Goal: Task Accomplishment & Management: Manage account settings

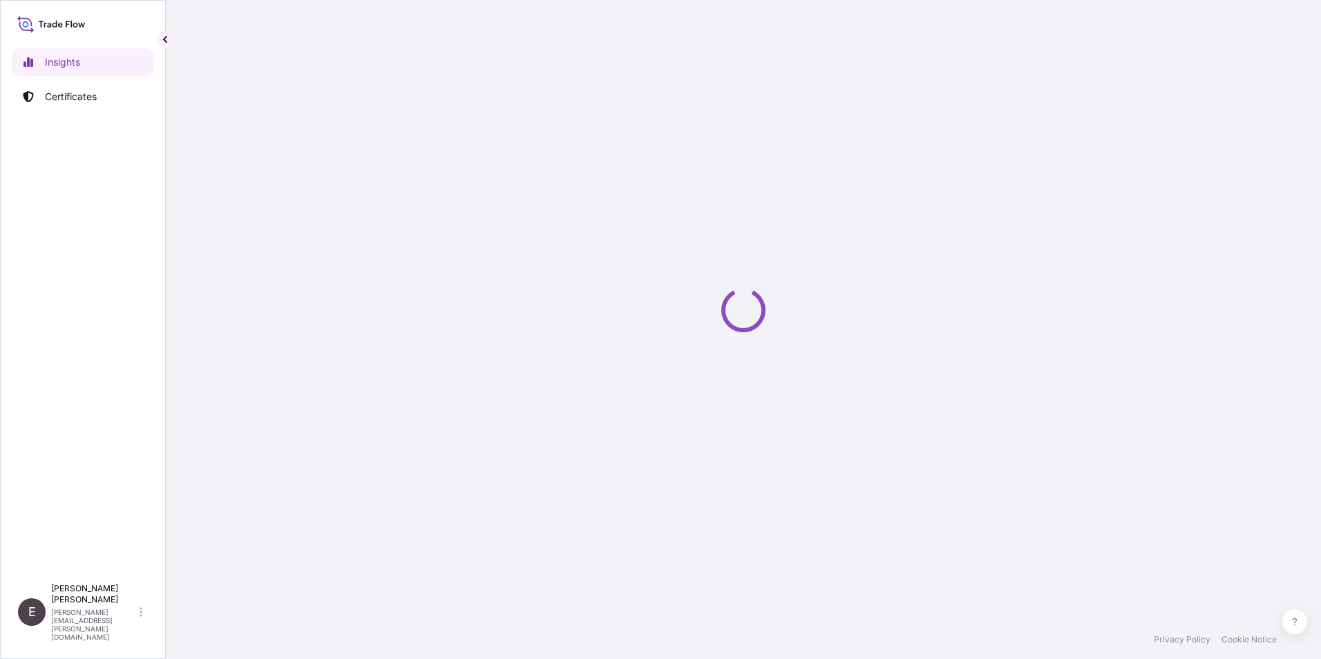
select select "2025"
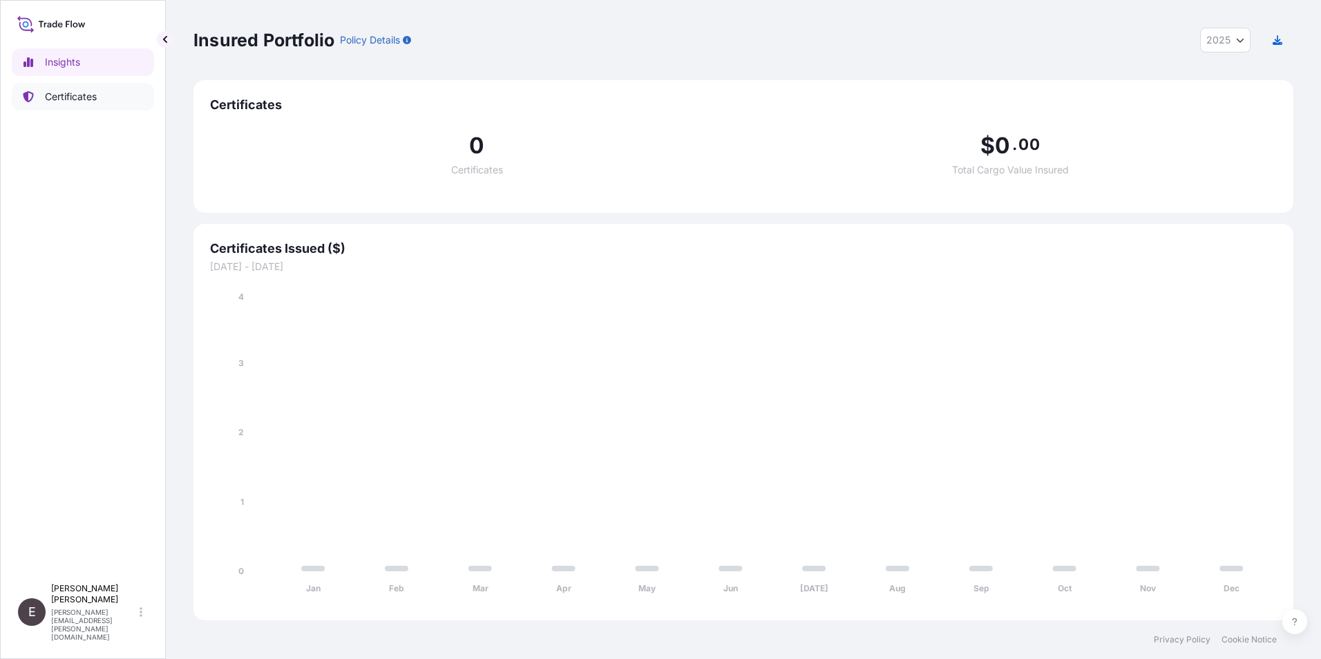
click at [67, 98] on p "Certificates" at bounding box center [71, 97] width 52 height 14
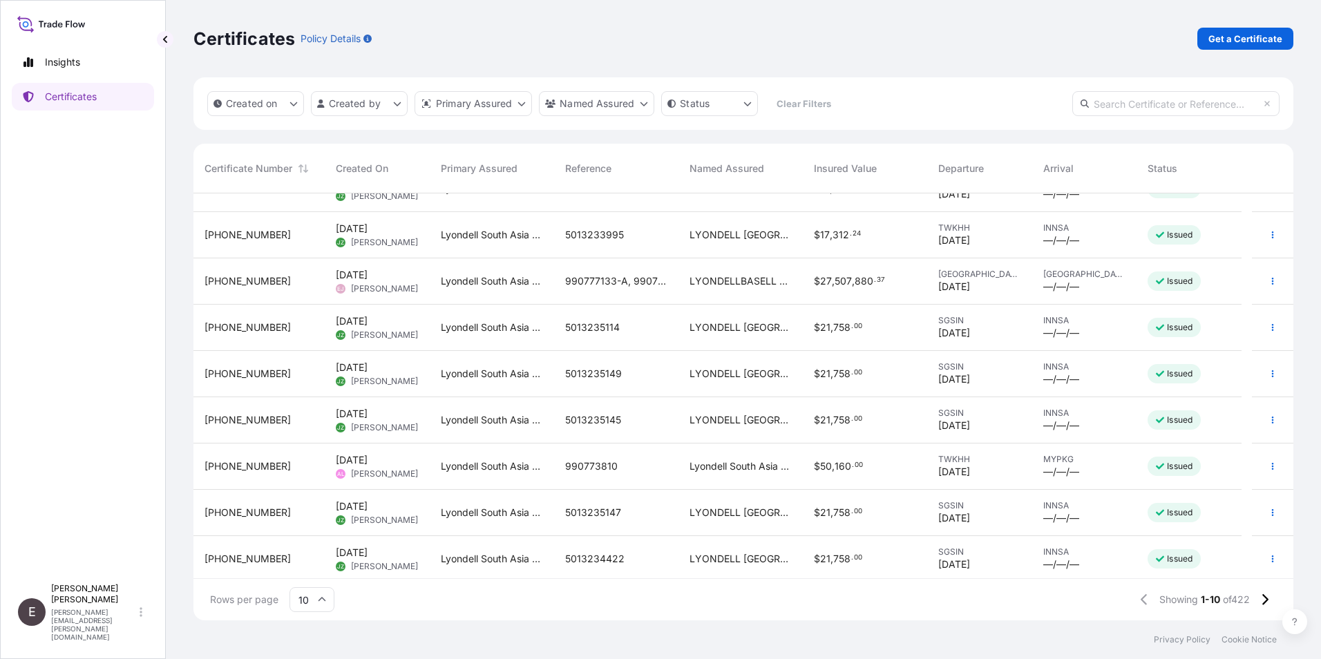
scroll to position [55, 0]
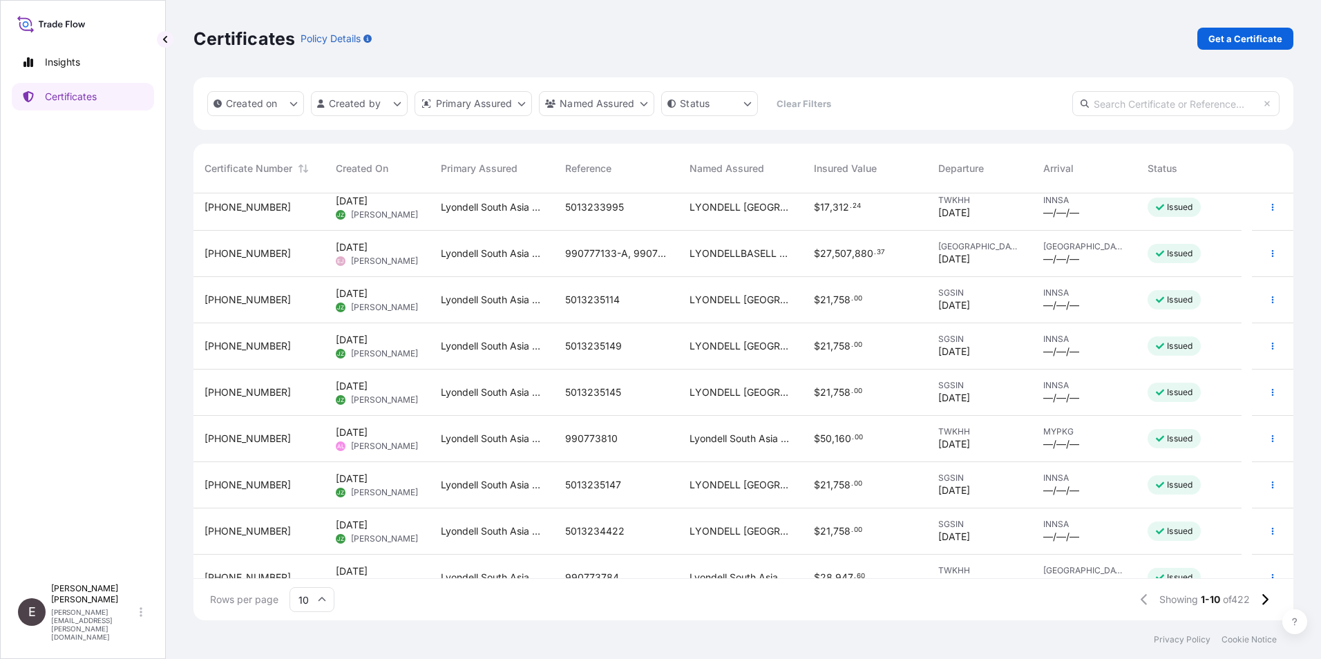
click at [318, 600] on icon at bounding box center [322, 599] width 8 height 4
click at [314, 560] on div "50" at bounding box center [312, 561] width 34 height 26
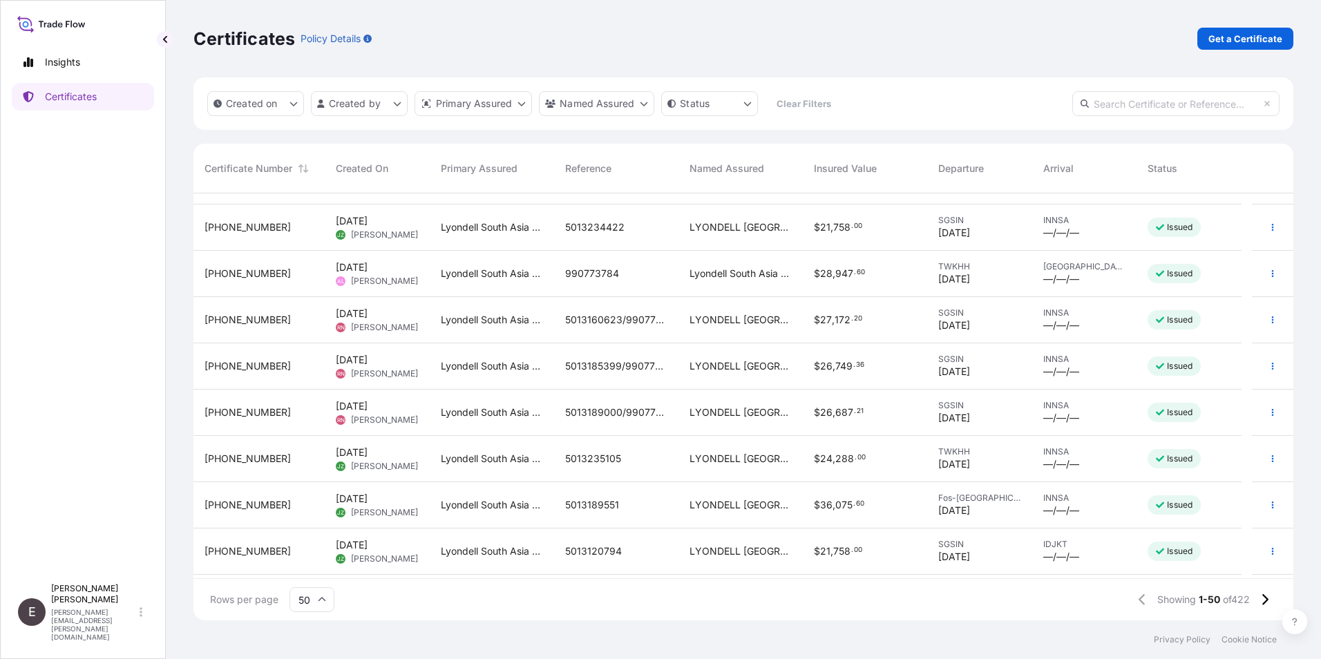
scroll to position [387, 0]
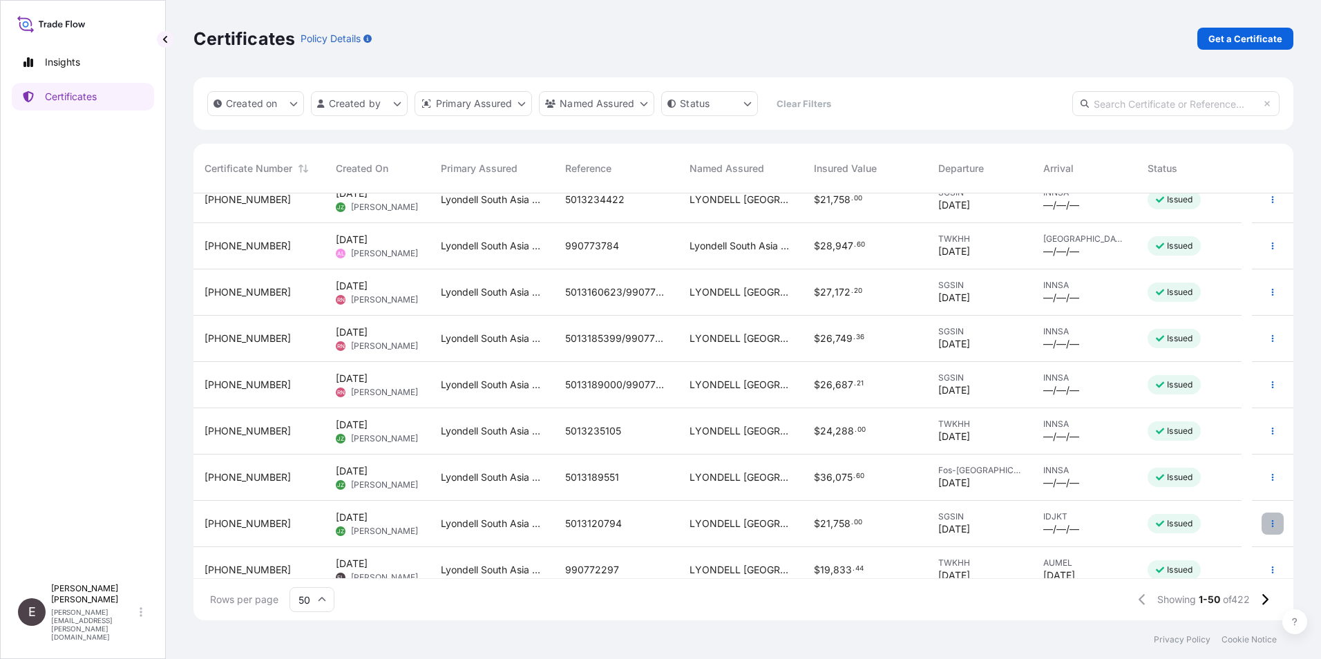
click at [1268, 526] on icon "button" at bounding box center [1272, 523] width 8 height 8
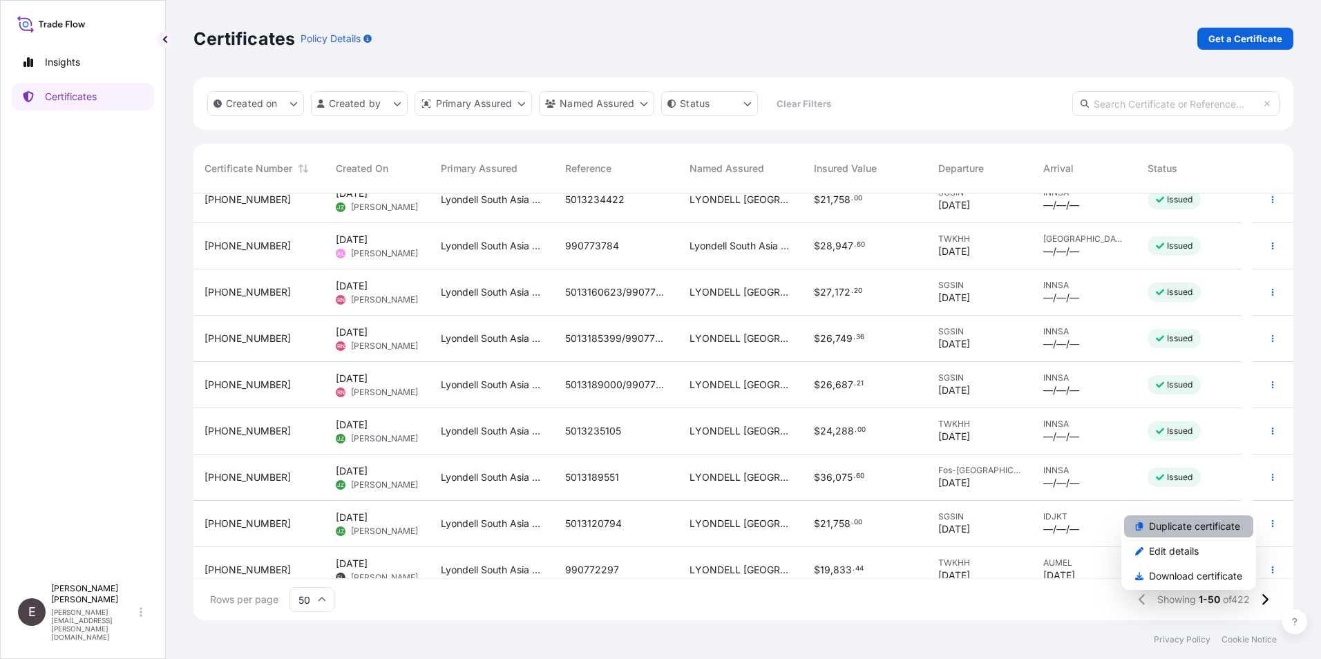
click at [1202, 526] on p "Duplicate certificate" at bounding box center [1194, 526] width 91 height 14
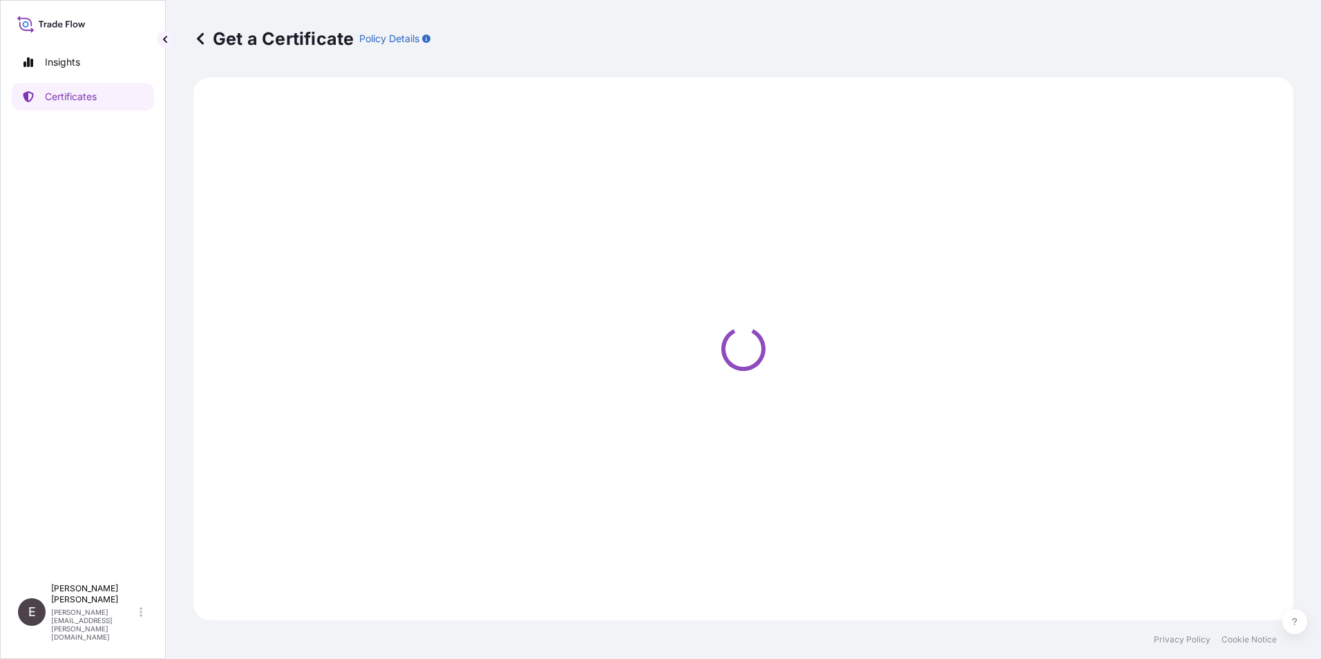
select select "Sea"
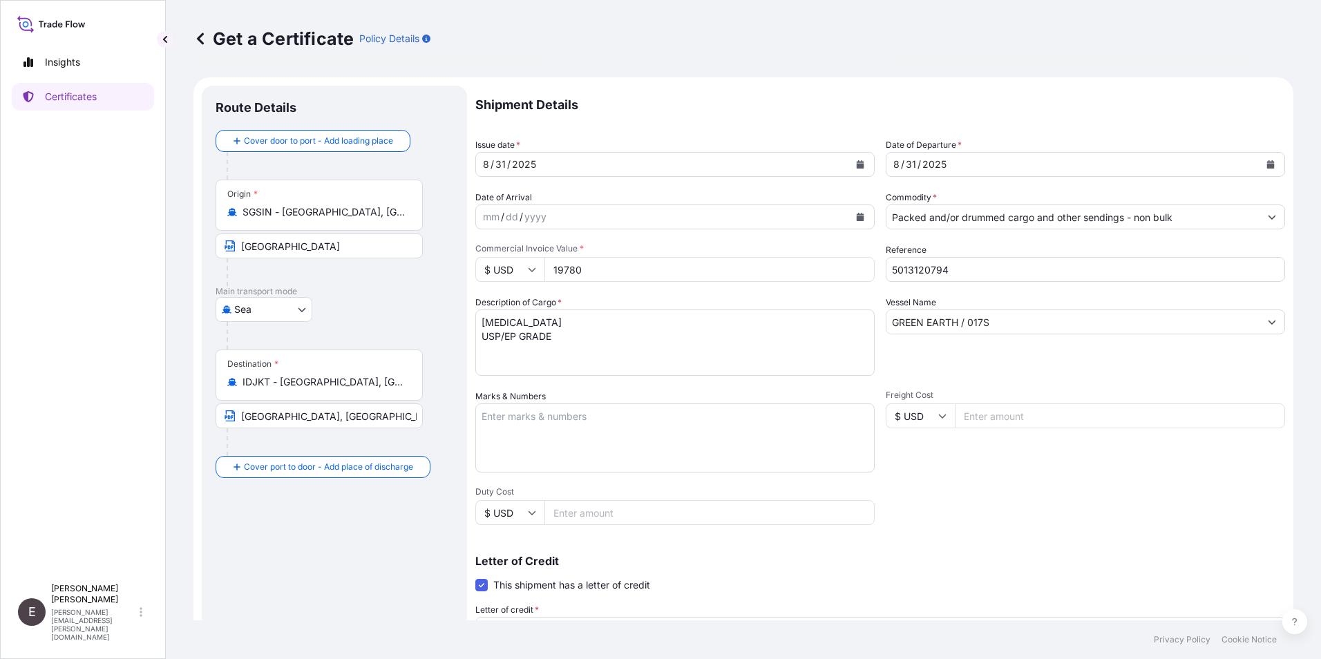
type input "[STREET_ADDRESS]"
select select "32022"
click at [857, 165] on icon "Calendar" at bounding box center [861, 164] width 8 height 8
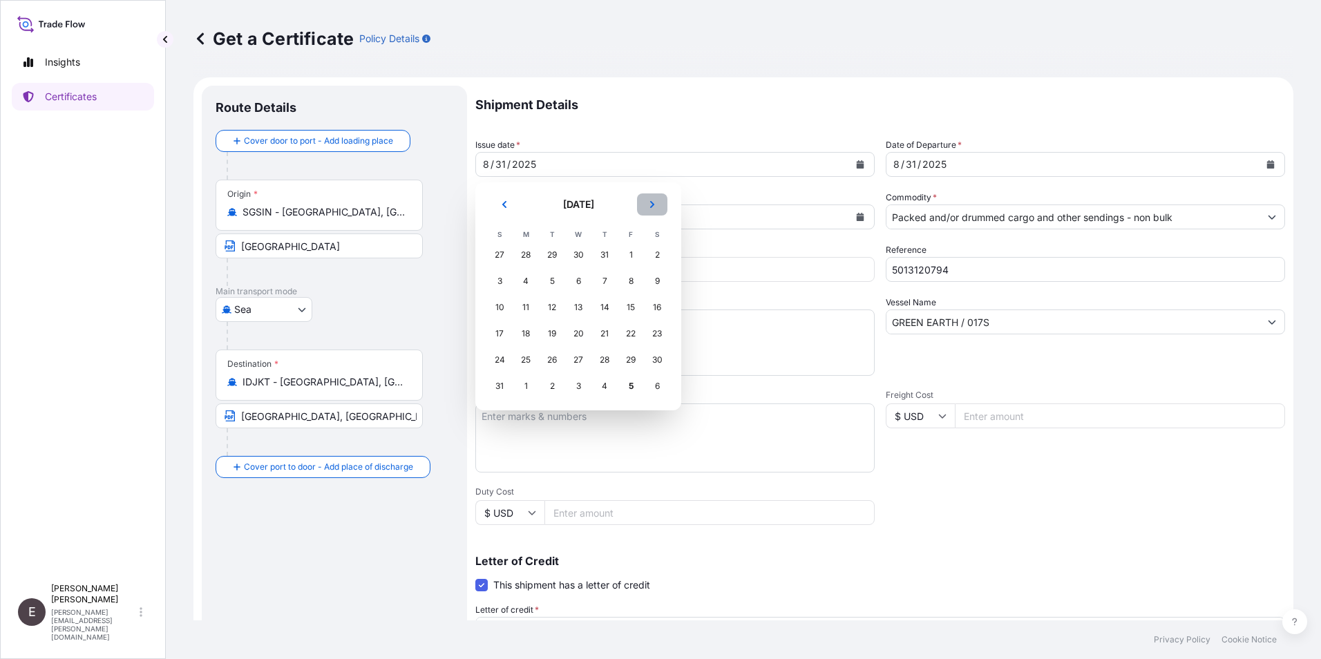
type input "[STREET_ADDRESS]"
click at [648, 201] on icon "Next" at bounding box center [652, 204] width 8 height 8
click at [633, 252] on div "5" at bounding box center [630, 254] width 25 height 25
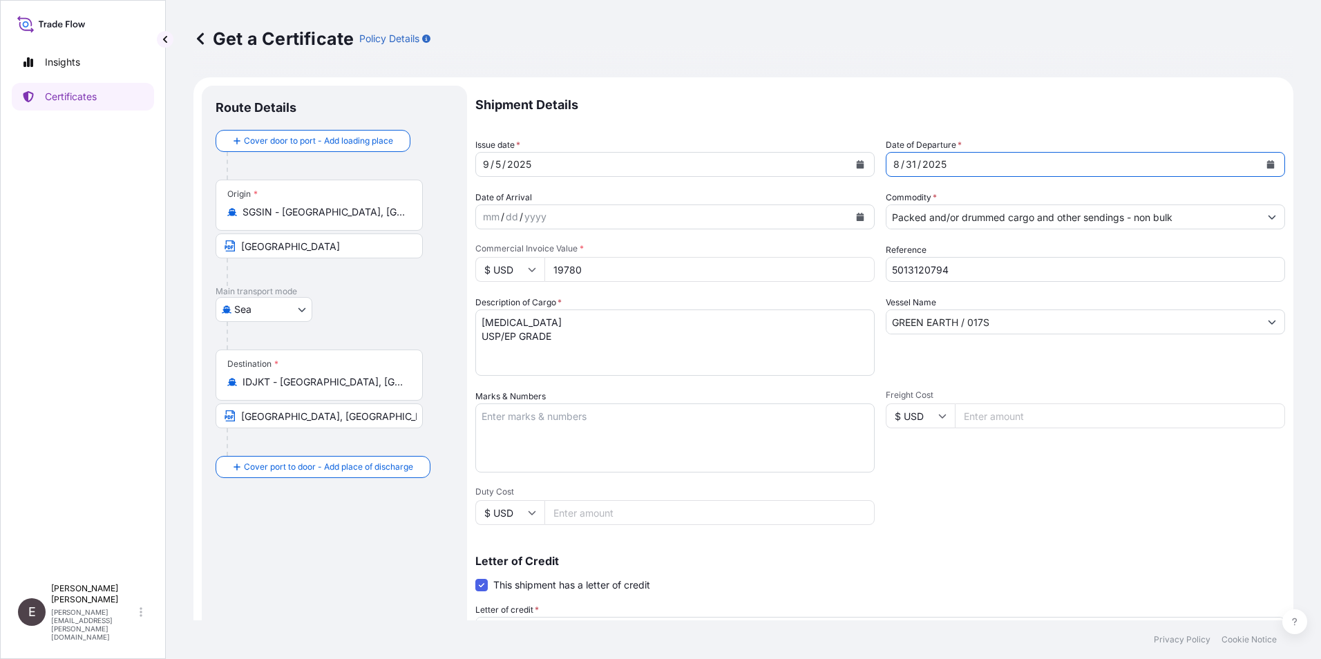
click at [1267, 164] on icon "Calendar" at bounding box center [1271, 164] width 8 height 8
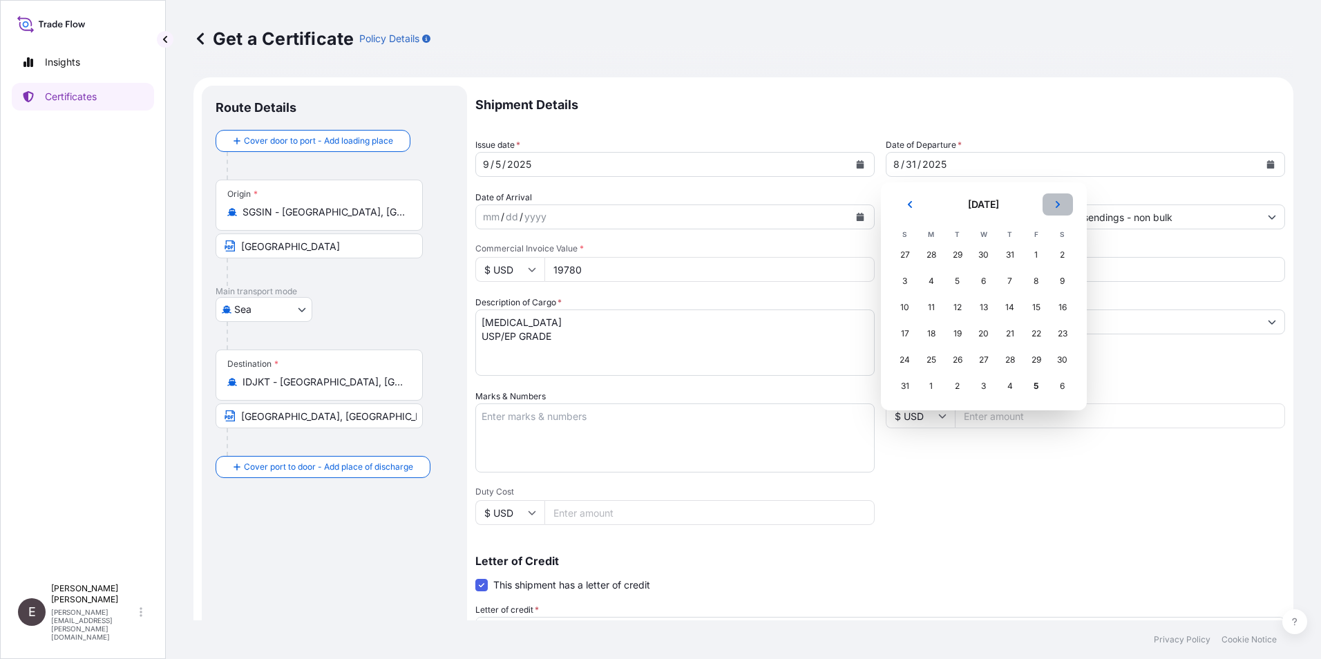
click at [1057, 203] on icon "Next" at bounding box center [1057, 204] width 4 height 7
click at [1032, 252] on div "5" at bounding box center [1036, 254] width 25 height 25
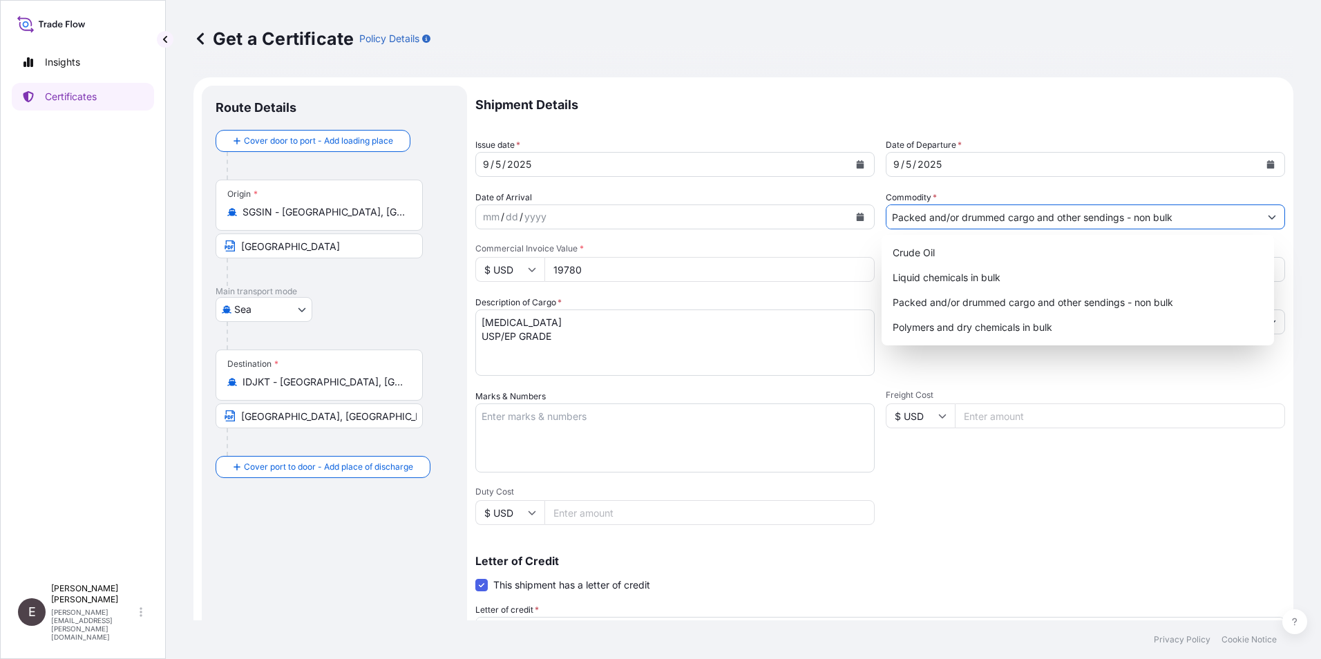
click at [1268, 213] on icon "Show suggestions" at bounding box center [1272, 217] width 8 height 8
click at [981, 280] on div "Liquid chemicals in bulk" at bounding box center [1078, 277] width 382 height 25
type input "Liquid chemicals in bulk"
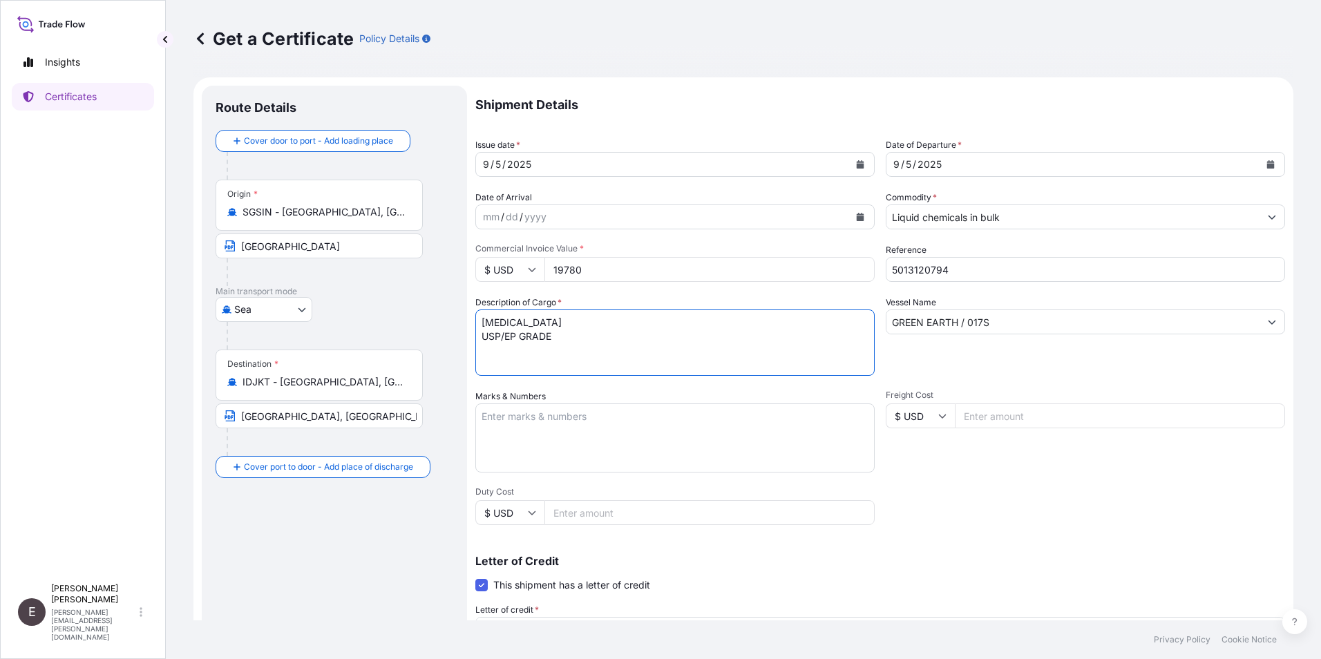
click at [482, 319] on textarea "[MEDICAL_DATA] USP/EP GRADE" at bounding box center [674, 342] width 399 height 66
type textarea "21.590 MT [MEDICAL_DATA] USP/EP GRADE"
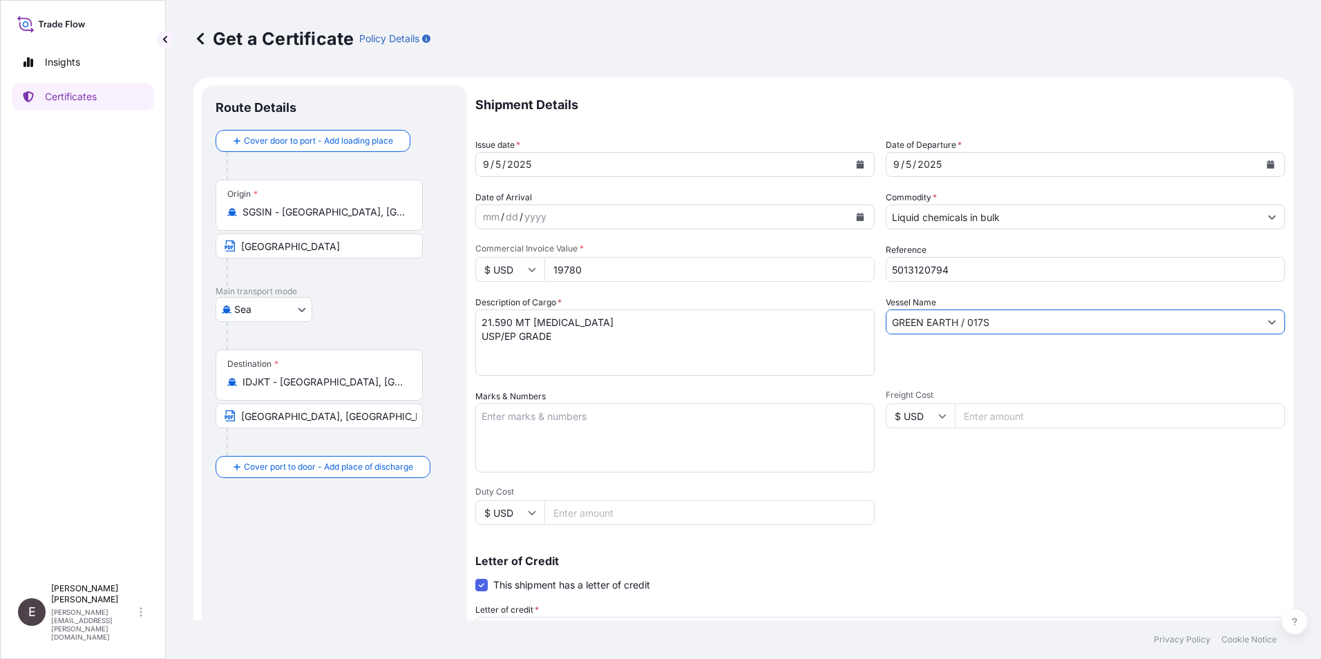
drag, startPoint x: 1023, startPoint y: 318, endPoint x: 681, endPoint y: 330, distance: 342.2
click at [686, 332] on div "Shipment Details Issue date * [DATE] Date of Departure * [DATE] Date of Arrival…" at bounding box center [880, 467] width 810 height 763
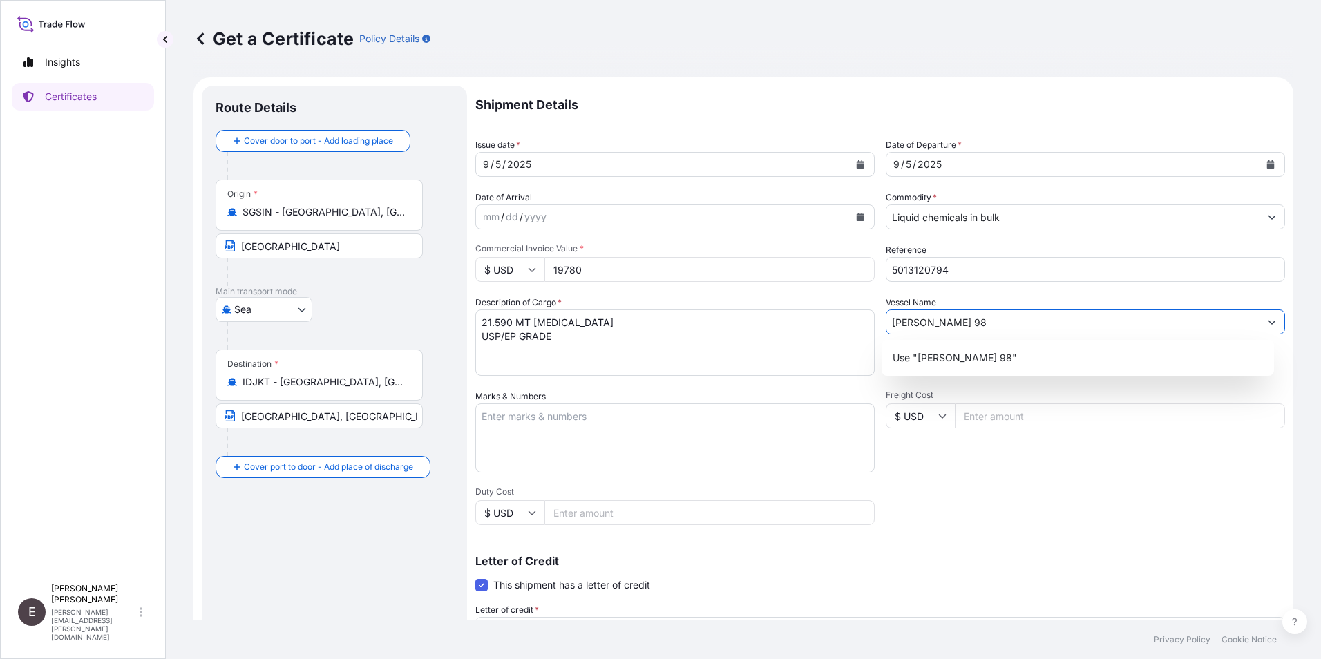
type input "[PERSON_NAME] 98"
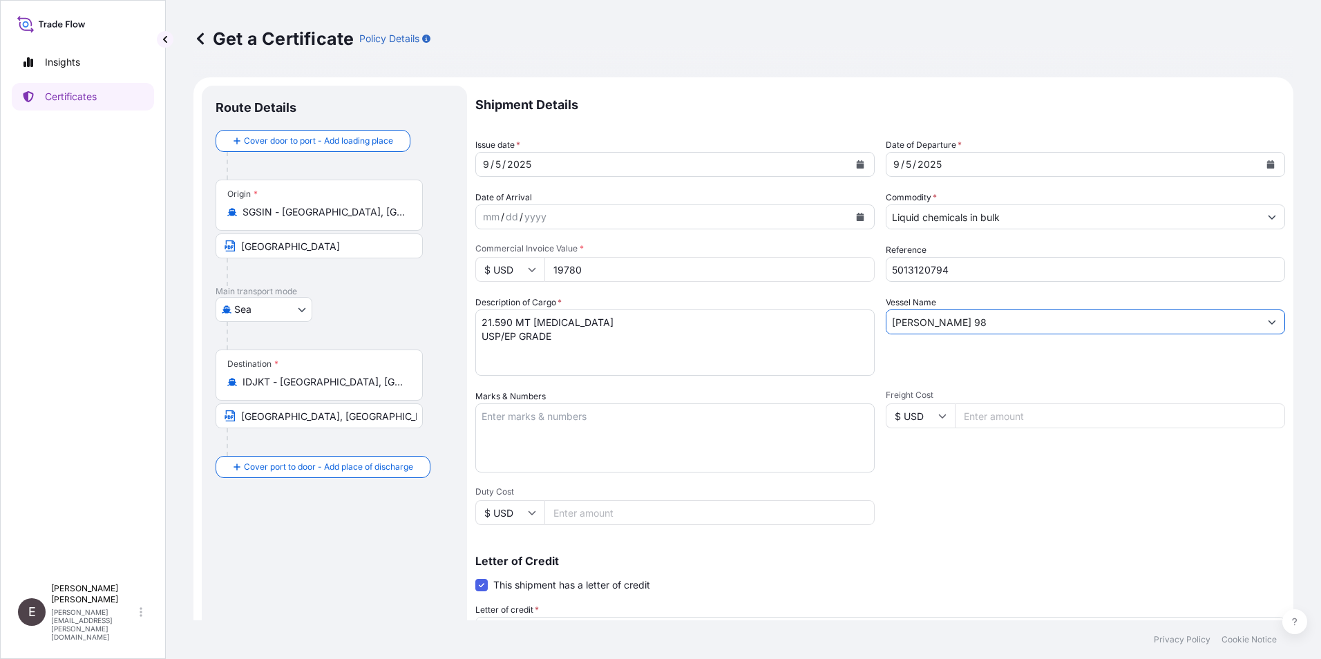
type input "[STREET_ADDRESS]"
click at [241, 416] on input "[GEOGRAPHIC_DATA], [GEOGRAPHIC_DATA], [GEOGRAPHIC_DATA]" at bounding box center [319, 415] width 207 height 25
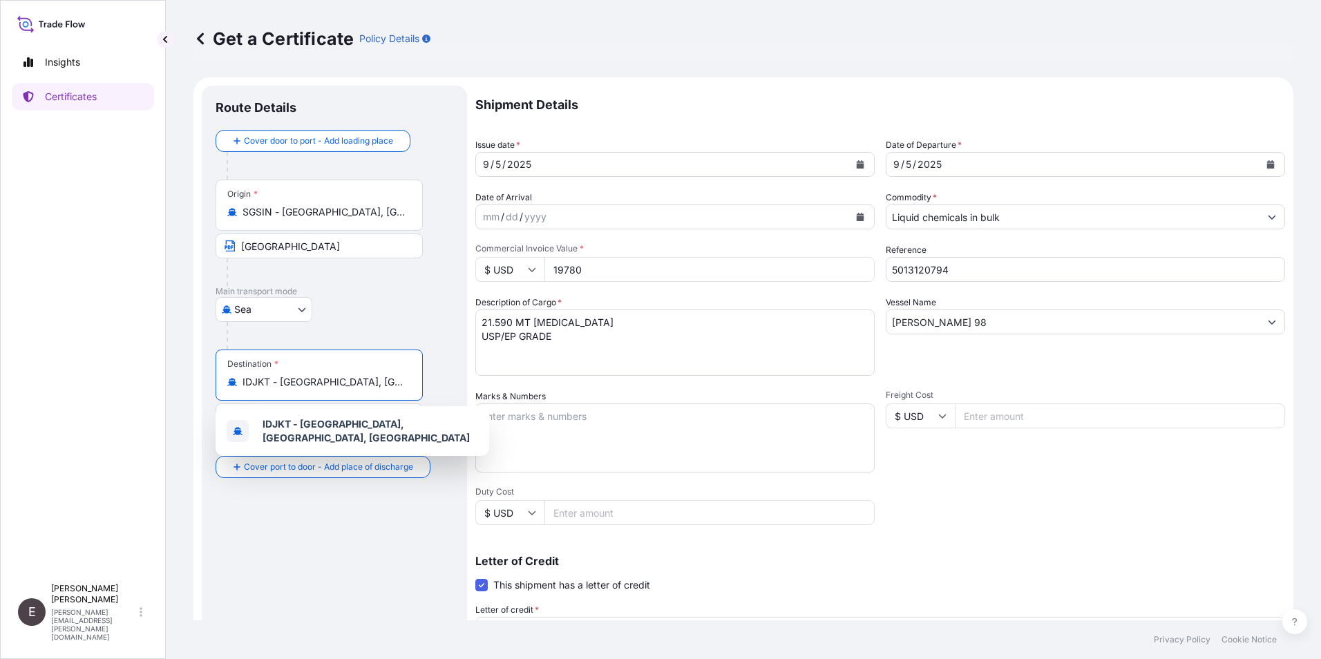
drag, startPoint x: 393, startPoint y: 381, endPoint x: 58, endPoint y: 350, distance: 336.5
click at [58, 350] on div "Insights Certificates E [PERSON_NAME] [PERSON_NAME][EMAIL_ADDRESS][PERSON_NAME]…" at bounding box center [660, 329] width 1321 height 659
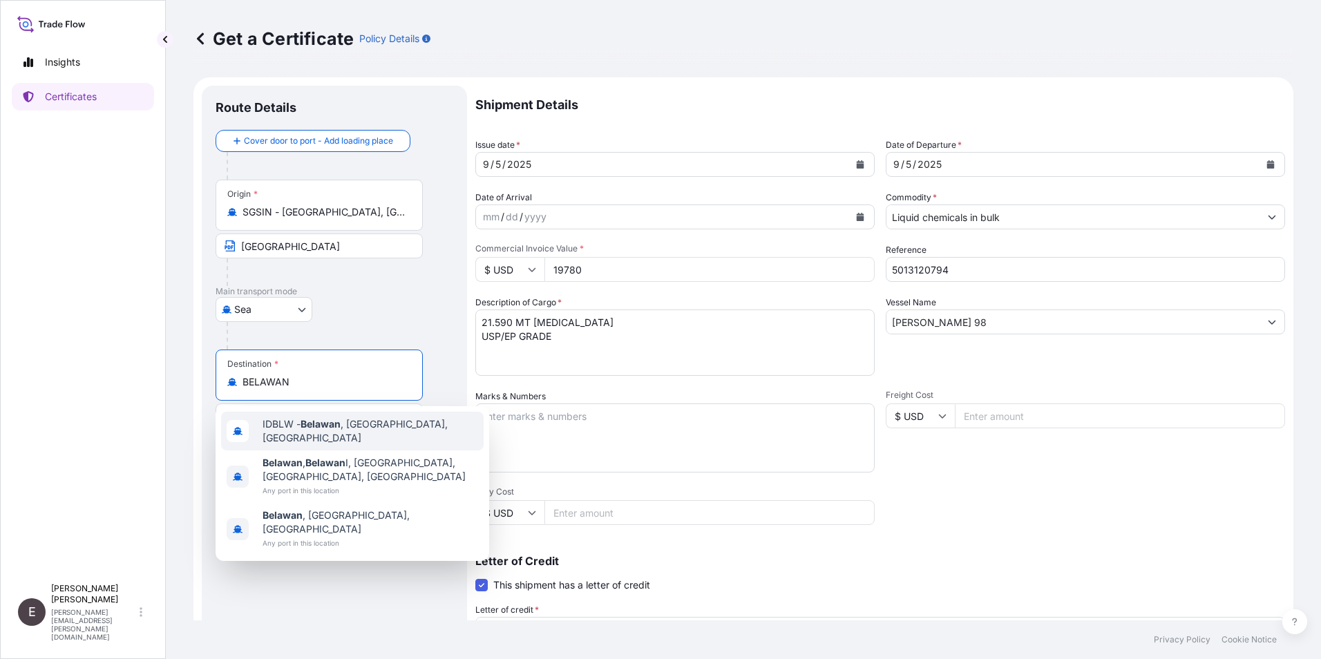
click at [338, 435] on div "IDBLW - [GEOGRAPHIC_DATA] , [GEOGRAPHIC_DATA], [GEOGRAPHIC_DATA]" at bounding box center [352, 431] width 263 height 39
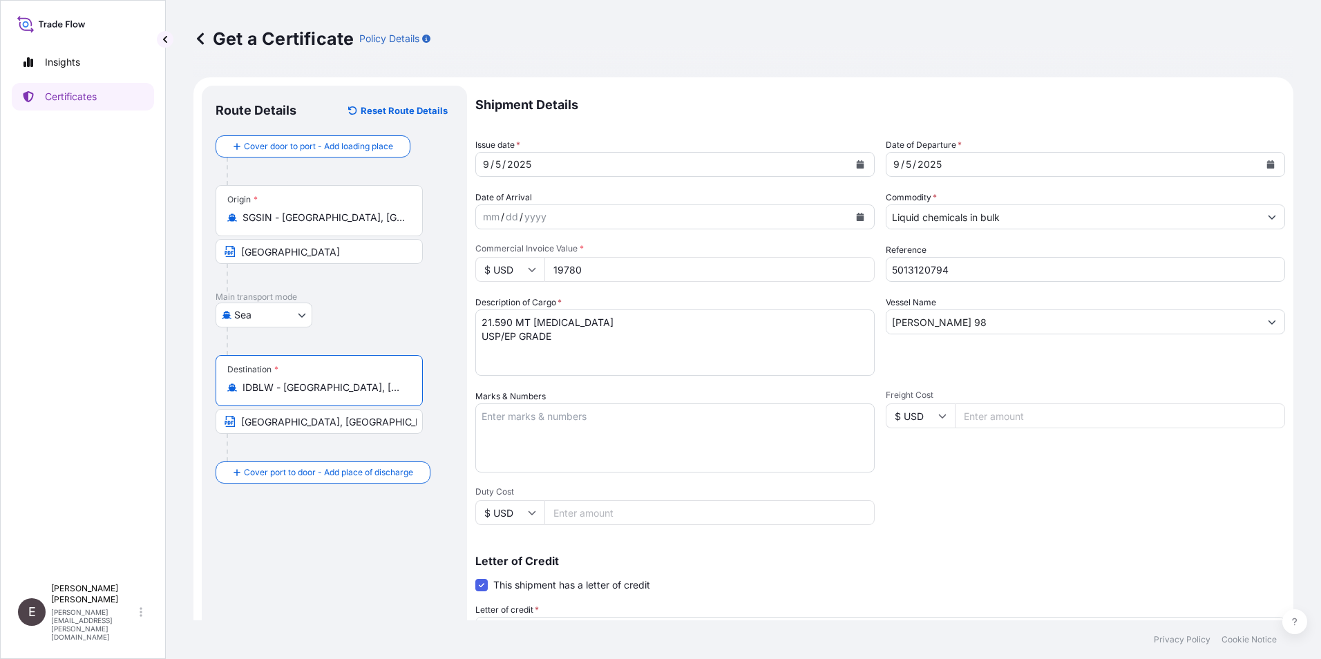
type input "IDBLW - [GEOGRAPHIC_DATA], [GEOGRAPHIC_DATA], [GEOGRAPHIC_DATA]"
drag, startPoint x: 415, startPoint y: 423, endPoint x: 137, endPoint y: 403, distance: 279.2
click at [140, 404] on div "Insights Certificates E [PERSON_NAME] [PERSON_NAME][EMAIL_ADDRESS][PERSON_NAME]…" at bounding box center [660, 329] width 1321 height 659
type input "BELAWAN"
click at [327, 542] on div "Route Details Reset Route Details Cover door to port - Add loading place Place …" at bounding box center [335, 486] width 238 height 774
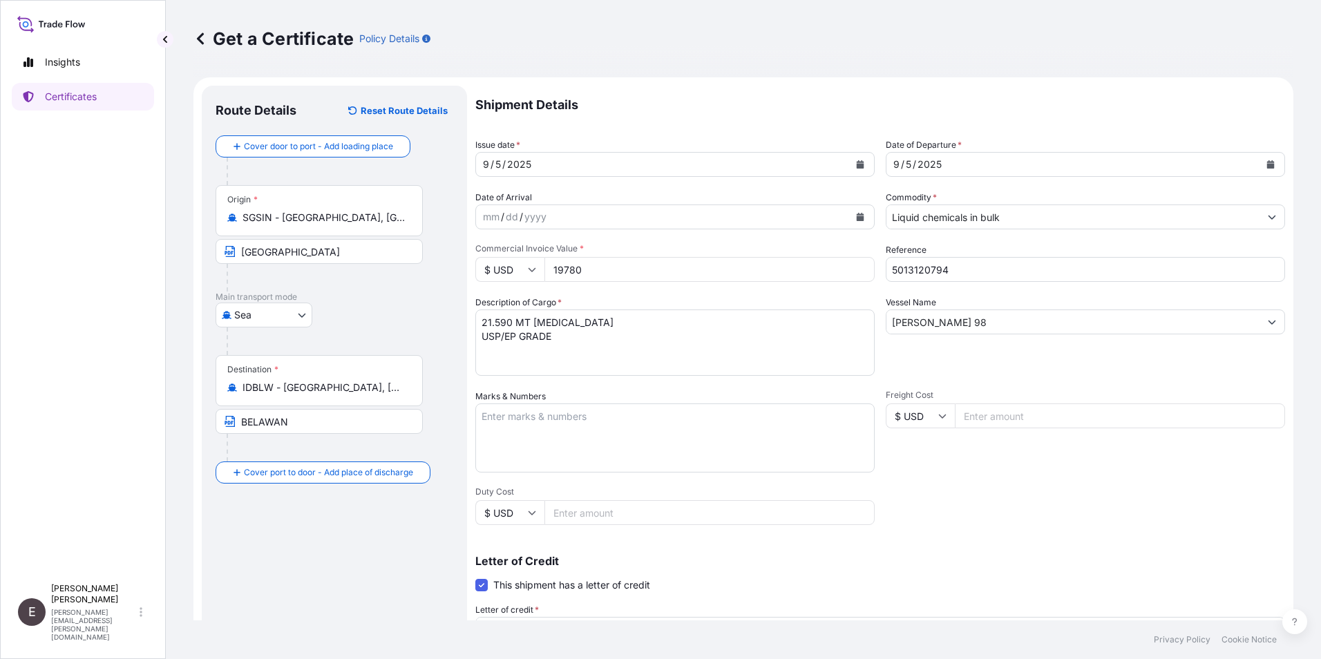
type input "[STREET_ADDRESS]"
drag, startPoint x: 953, startPoint y: 267, endPoint x: 700, endPoint y: 267, distance: 252.8
click at [700, 267] on div "Shipment Details Issue date * [DATE] Date of Departure * [DATE] Date of Arrival…" at bounding box center [880, 467] width 810 height 763
type input "9907"
type input "[STREET_ADDRESS]"
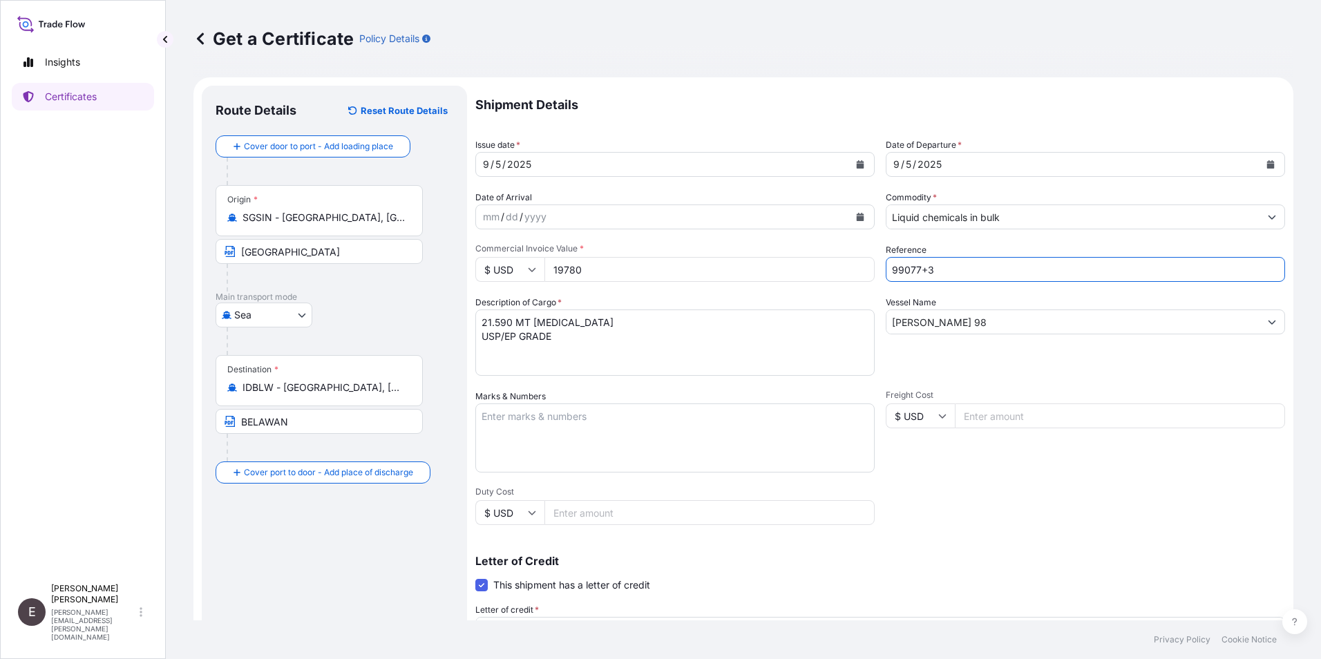
type input "99077+36"
type input "[STREET_ADDRESS]"
type input "990779259"
drag, startPoint x: 593, startPoint y: 273, endPoint x: 507, endPoint y: 271, distance: 86.4
click at [507, 271] on div "$ USD 19780" at bounding box center [674, 269] width 399 height 25
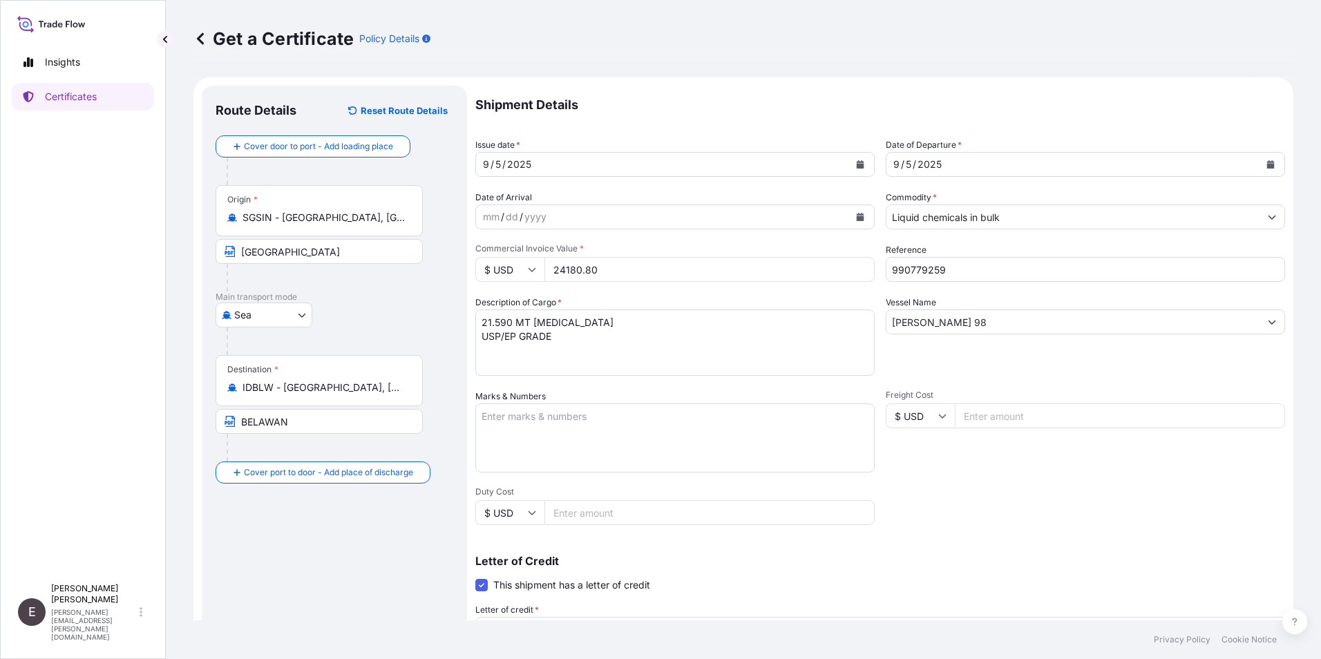
scroll to position [276, 0]
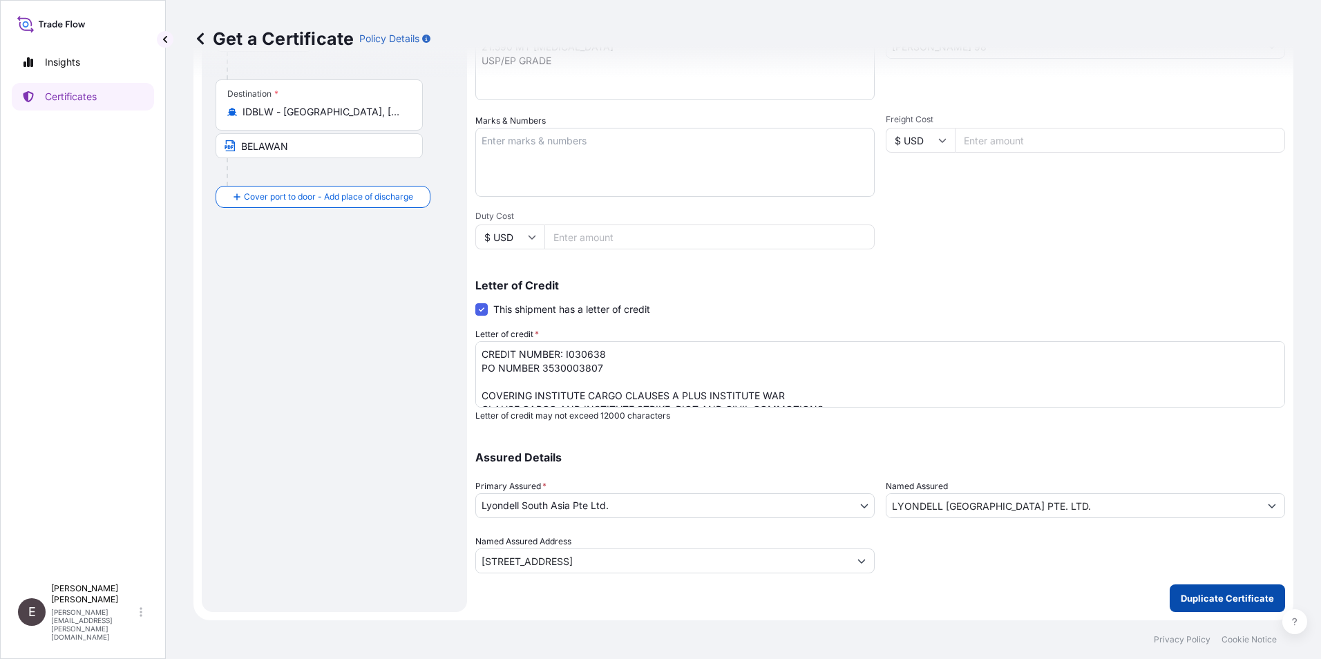
type input "24180.80"
click at [1223, 595] on p "Duplicate Certificate" at bounding box center [1227, 598] width 93 height 14
type input "[STREET_ADDRESS]"
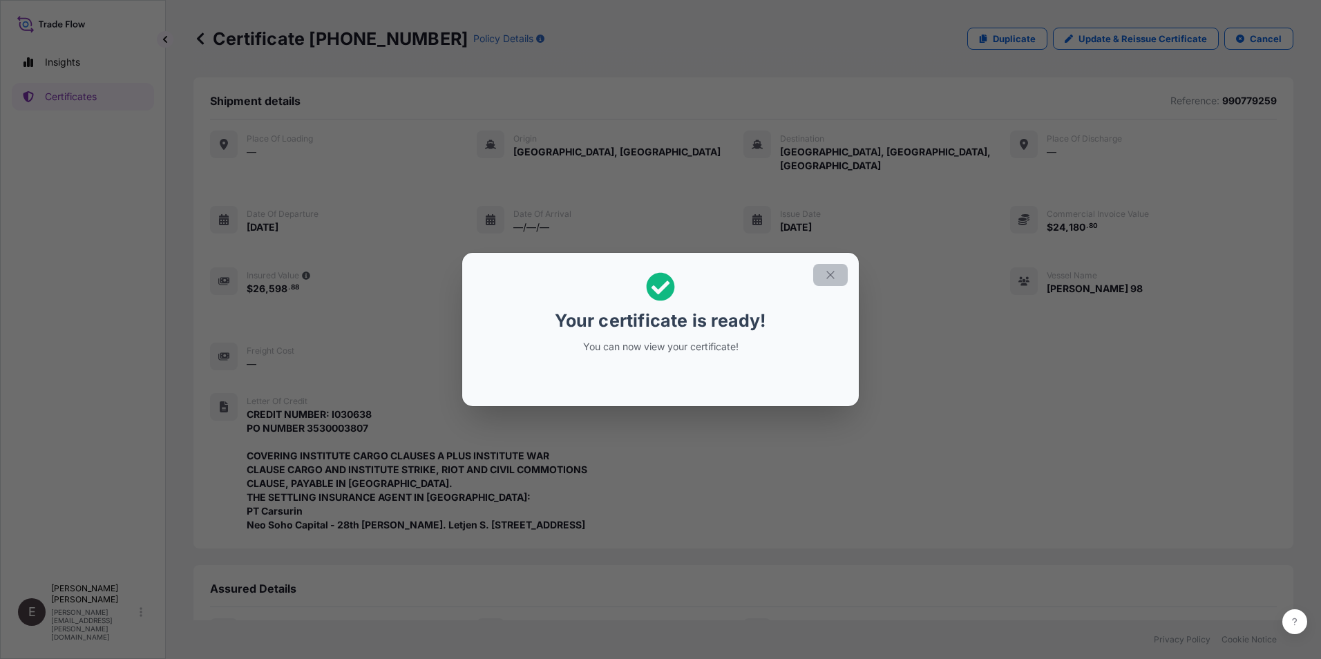
click at [828, 276] on icon "button" at bounding box center [830, 275] width 12 height 12
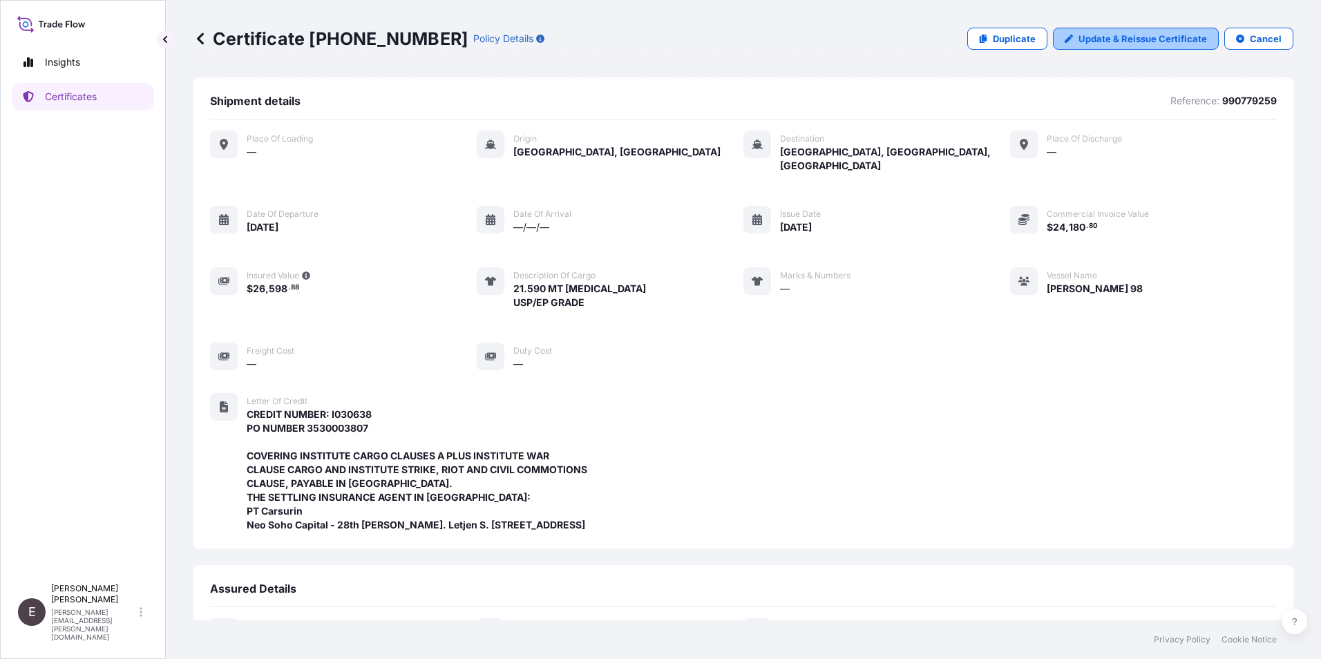
click at [1138, 35] on p "Update & Reissue Certificate" at bounding box center [1142, 39] width 128 height 14
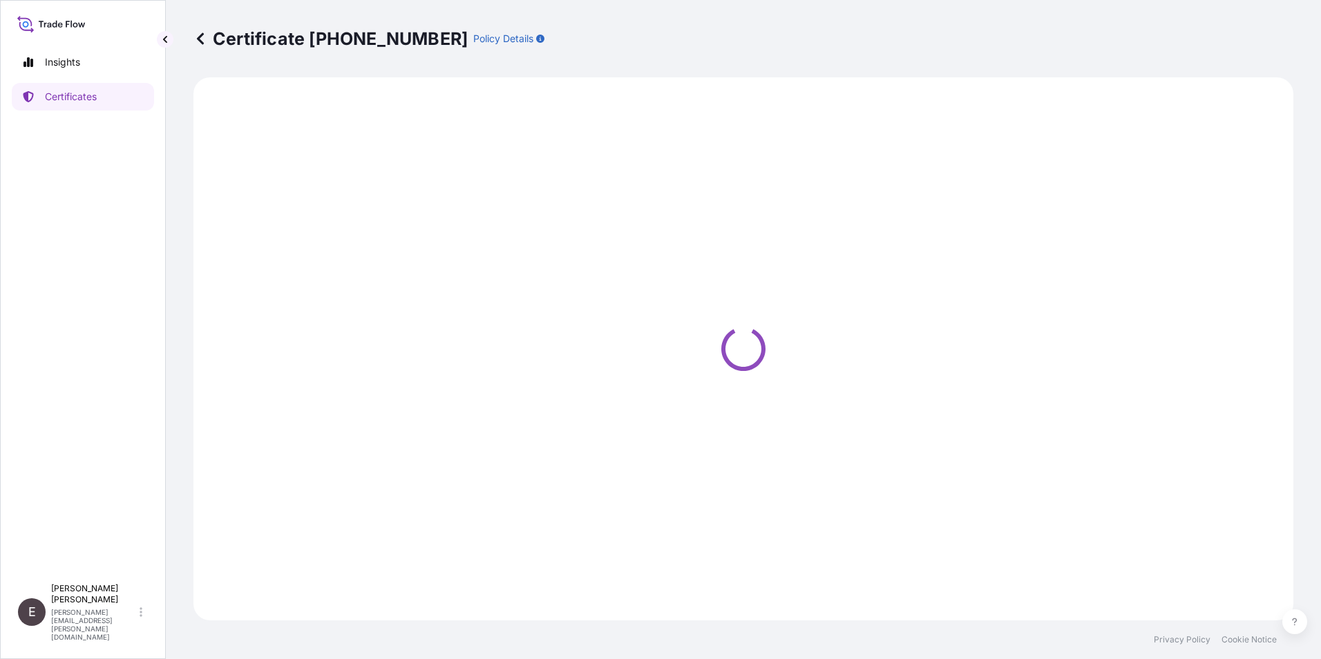
select select "Sea"
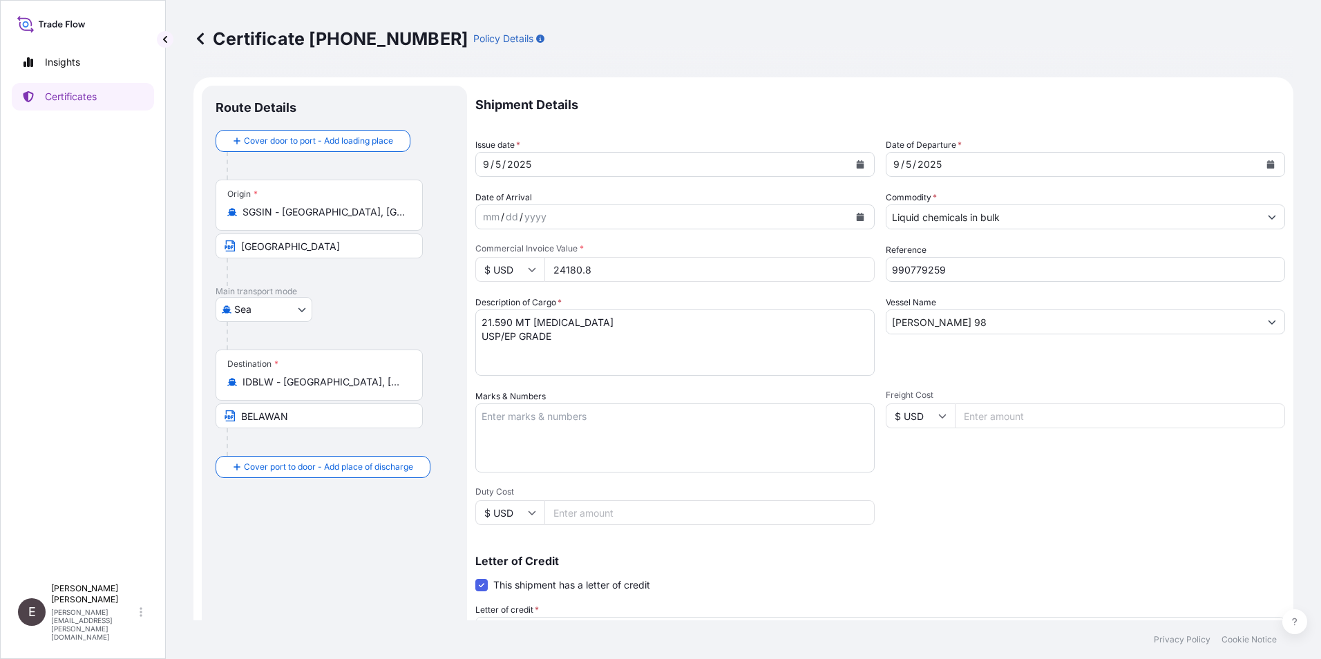
select select "32022"
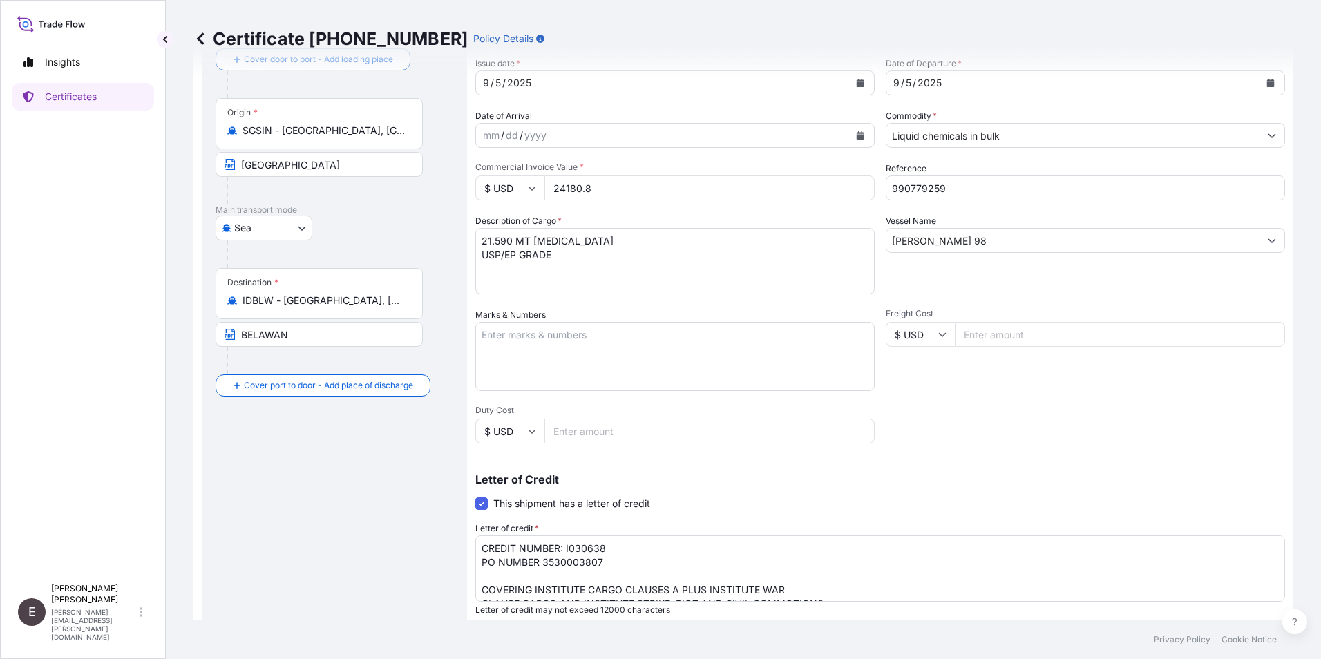
scroll to position [207, 0]
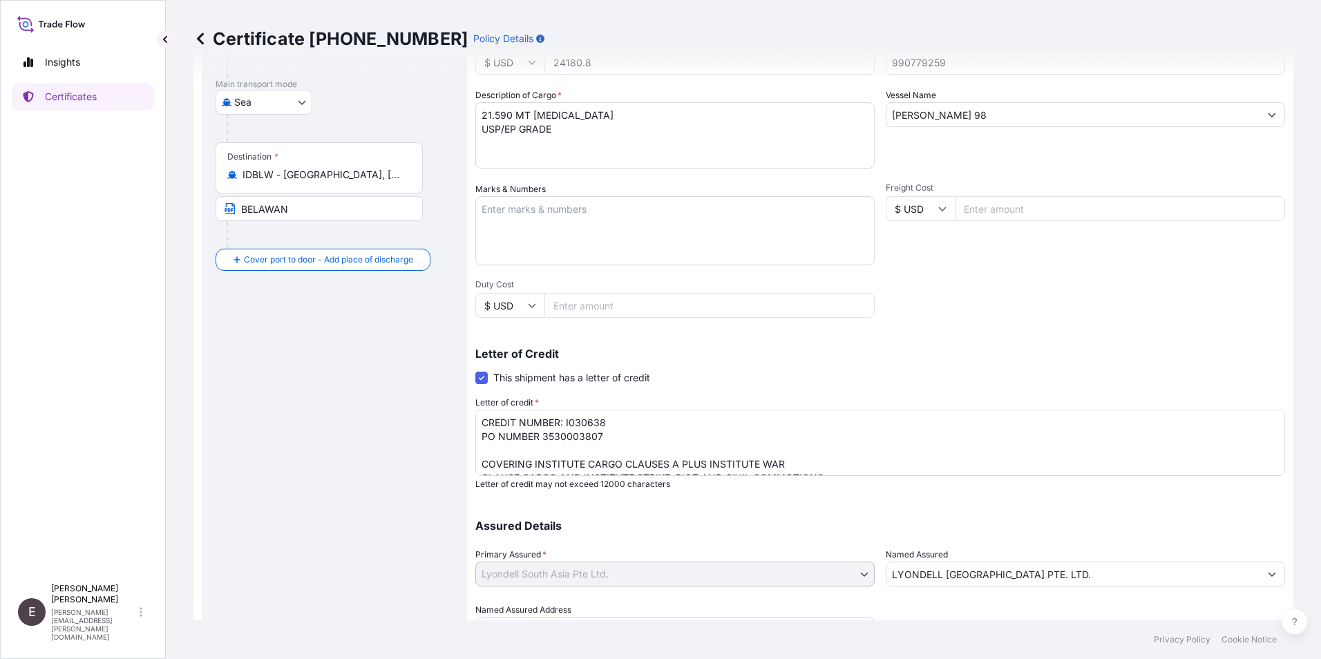
click at [484, 376] on span at bounding box center [481, 378] width 12 height 12
click at [475, 370] on input "This shipment has a letter of credit" at bounding box center [475, 370] width 0 height 0
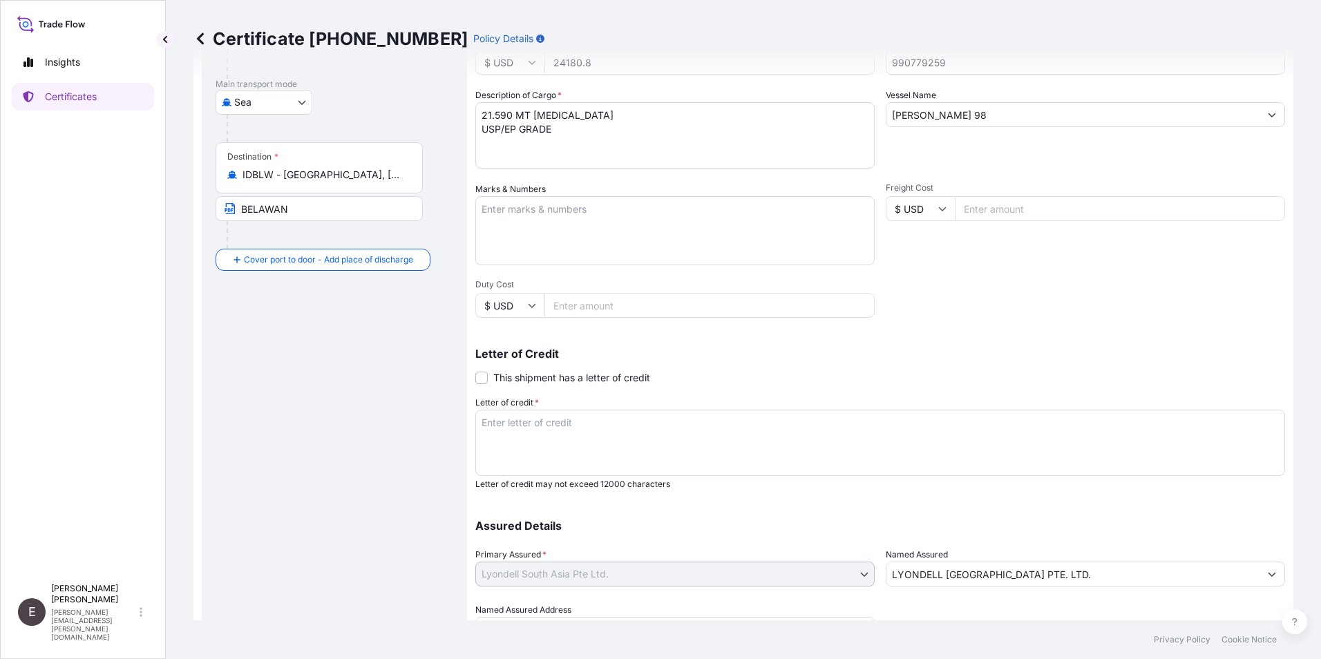
scroll to position [171, 0]
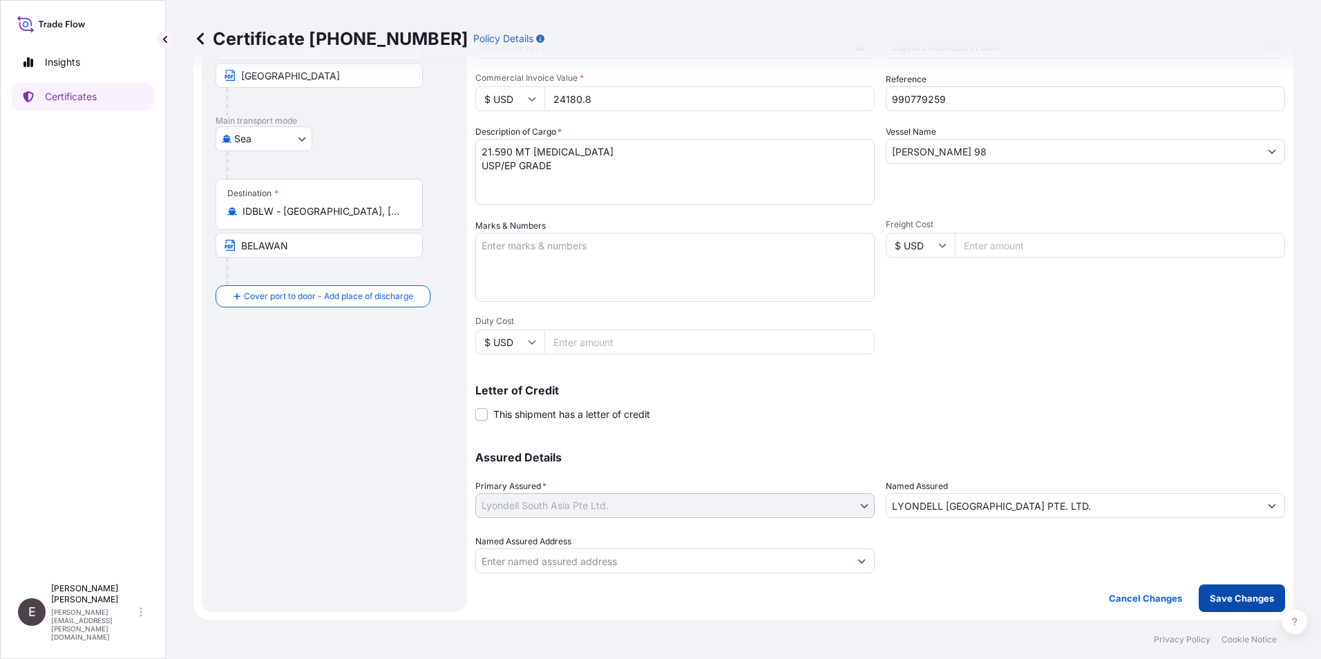
click at [1215, 593] on p "Save Changes" at bounding box center [1242, 598] width 64 height 14
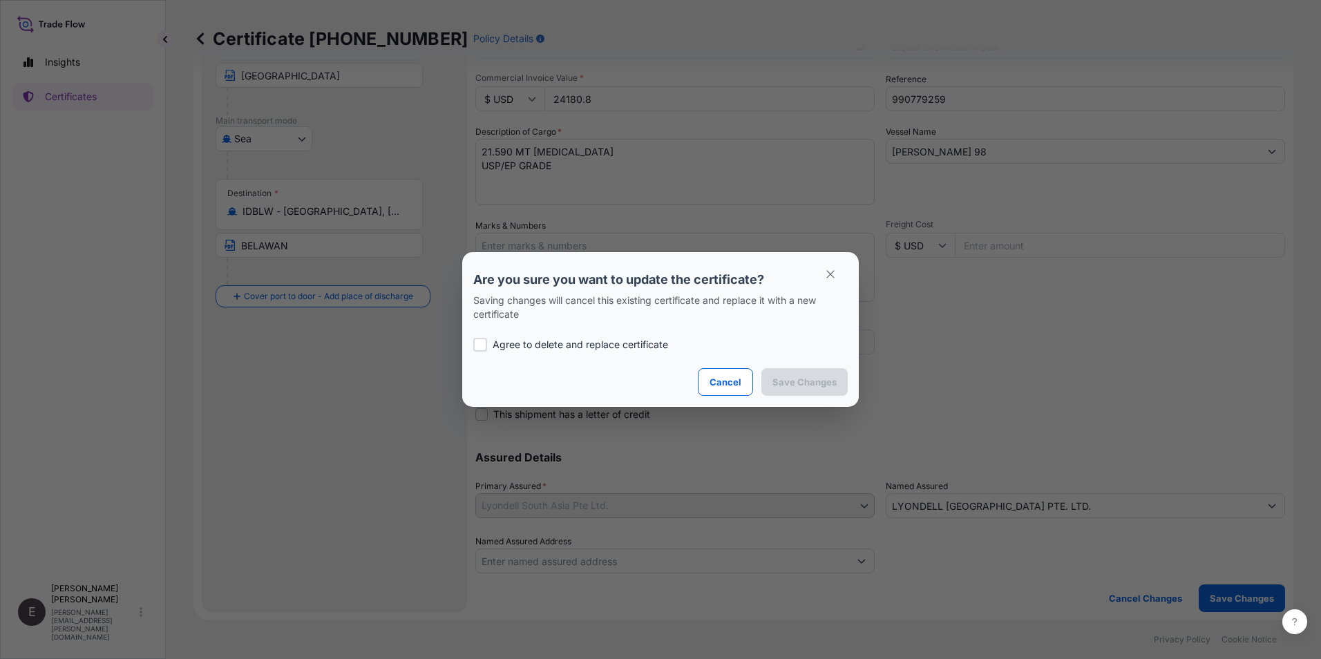
click at [557, 350] on p "Agree to delete and replace certificate" at bounding box center [580, 345] width 175 height 14
checkbox input "true"
click at [805, 380] on p "Save Changes" at bounding box center [804, 382] width 64 height 14
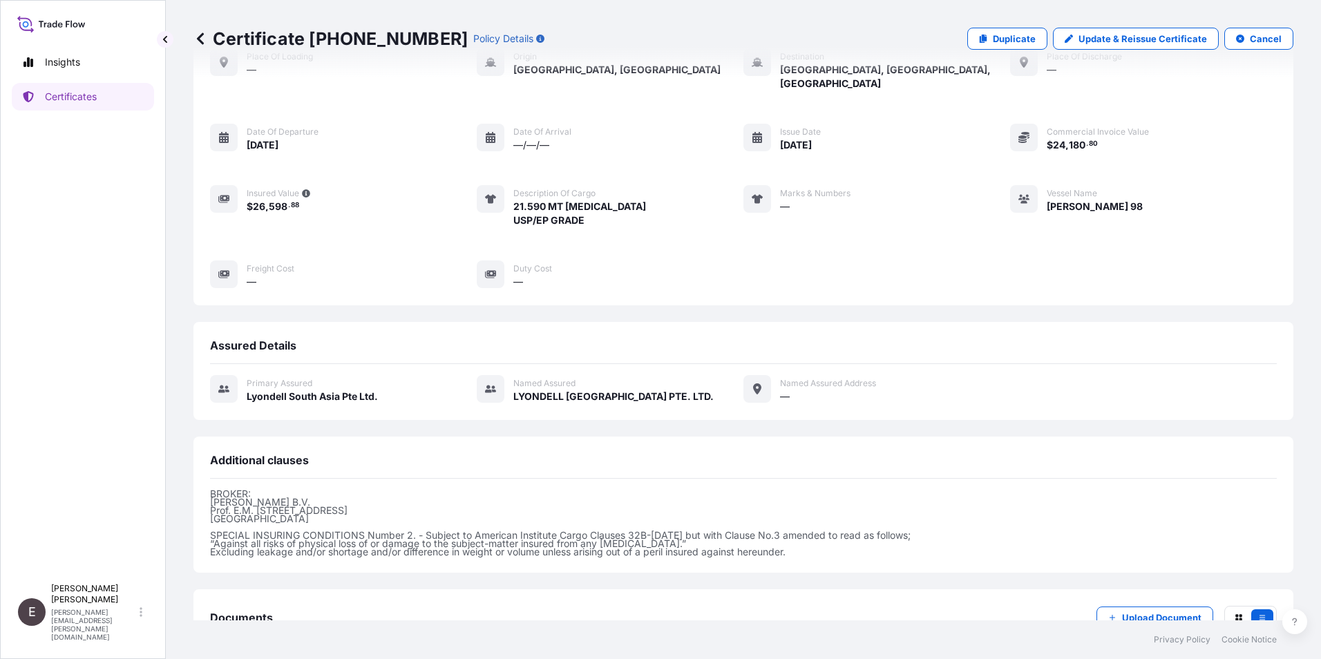
scroll to position [166, 0]
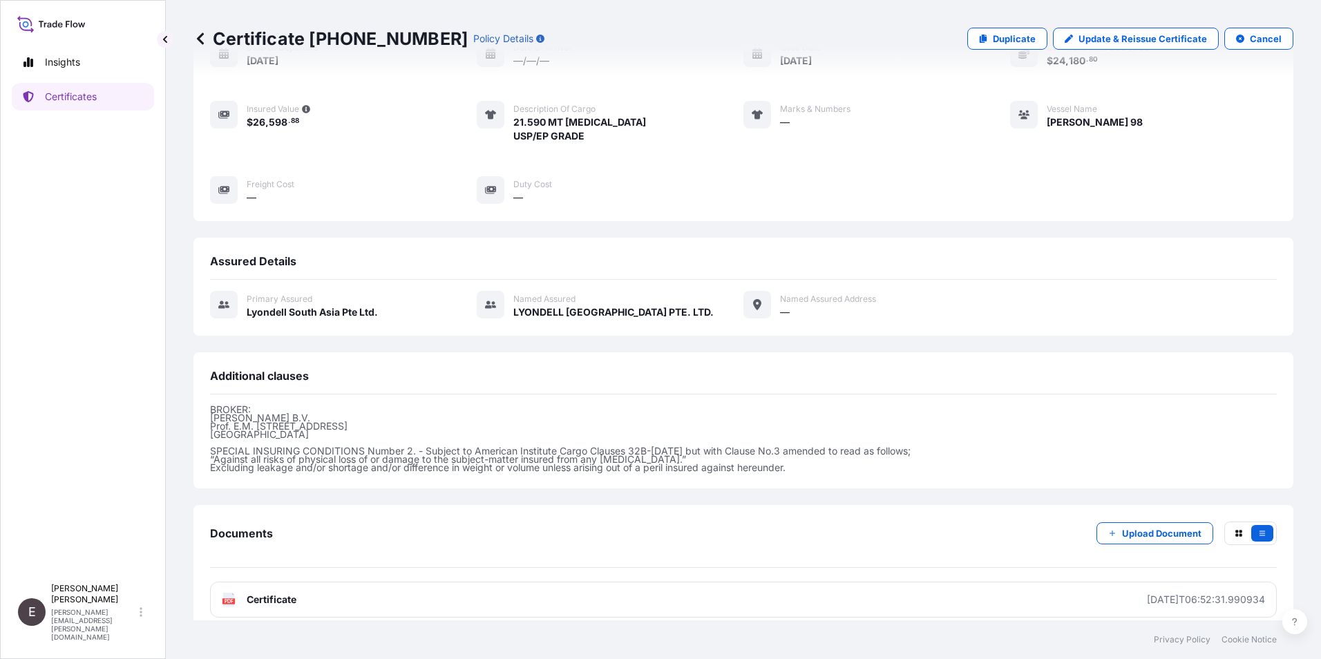
click at [263, 593] on span "Certificate" at bounding box center [272, 600] width 50 height 14
